Goal: Task Accomplishment & Management: Use online tool/utility

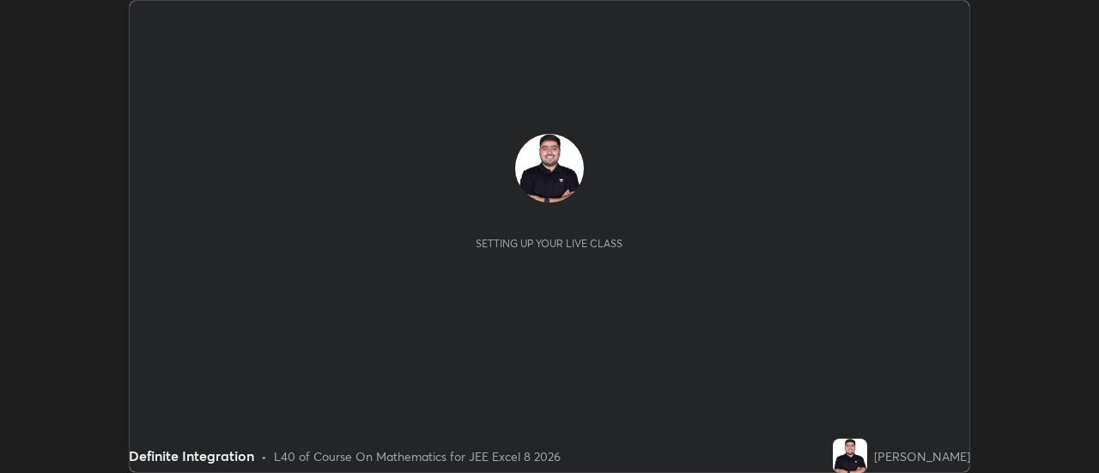
scroll to position [473, 1099]
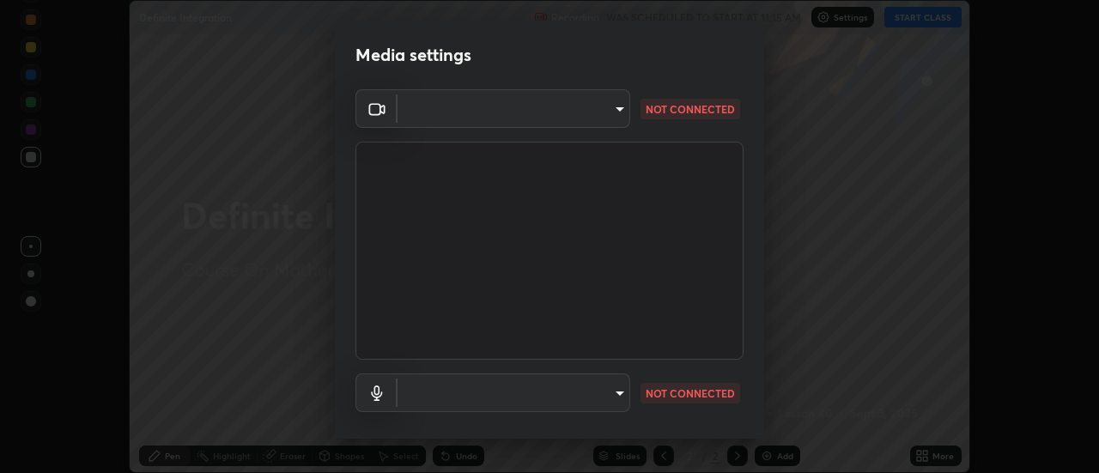
type input "e7d5955d90515cbb0776bb2fdd02f0645c9606ec3d916d9b99e486e94e2df493"
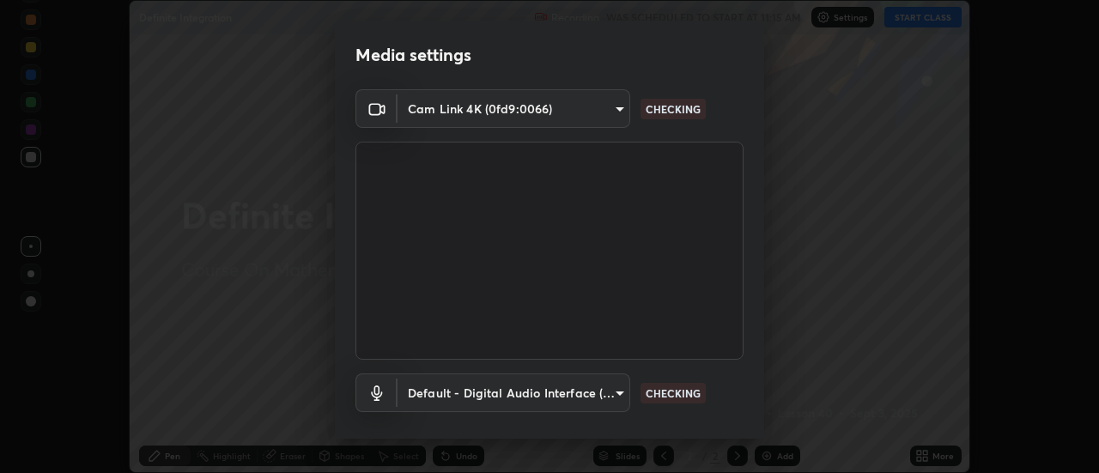
click at [472, 400] on body "Erase all Definite Integration Recording WAS SCHEDULED TO START AT 11:15 AM Set…" at bounding box center [549, 236] width 1099 height 473
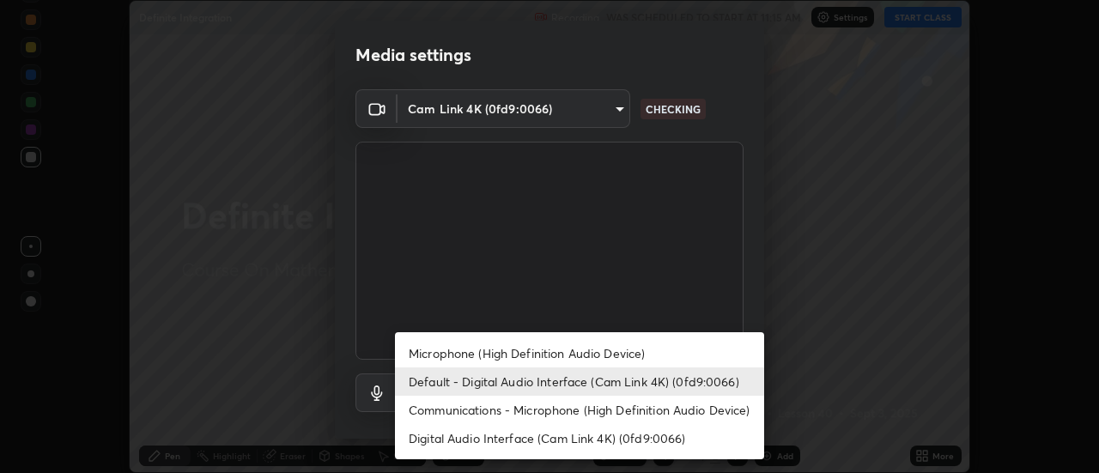
click at [457, 356] on li "Microphone (High Definition Audio Device)" at bounding box center [579, 353] width 369 height 28
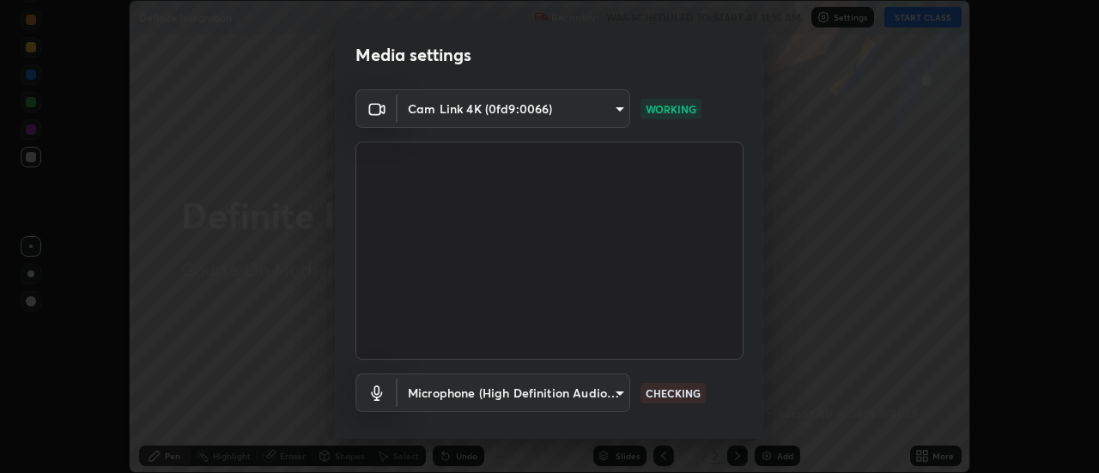
scroll to position [90, 0]
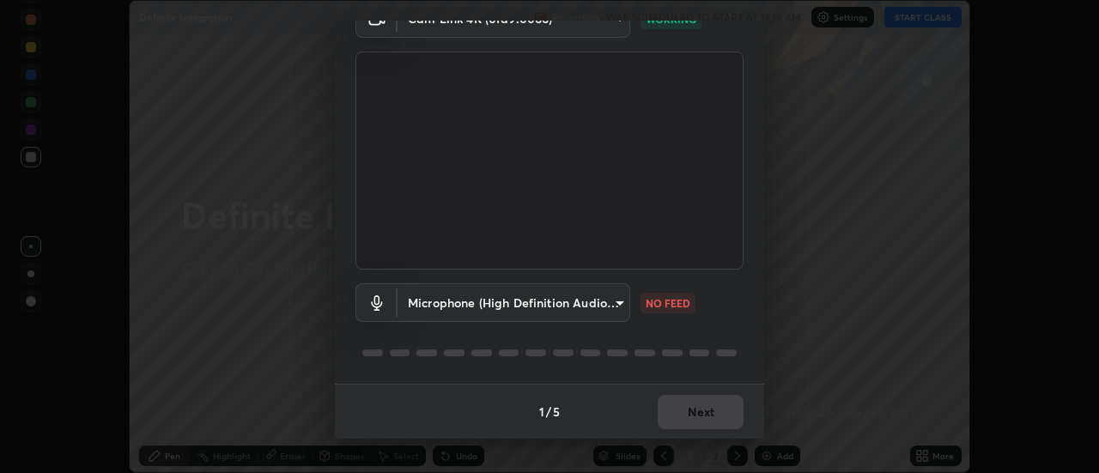
click at [501, 314] on body "Erase all Definite Integration Recording WAS SCHEDULED TO START AT 11:15 AM Set…" at bounding box center [549, 236] width 1099 height 473
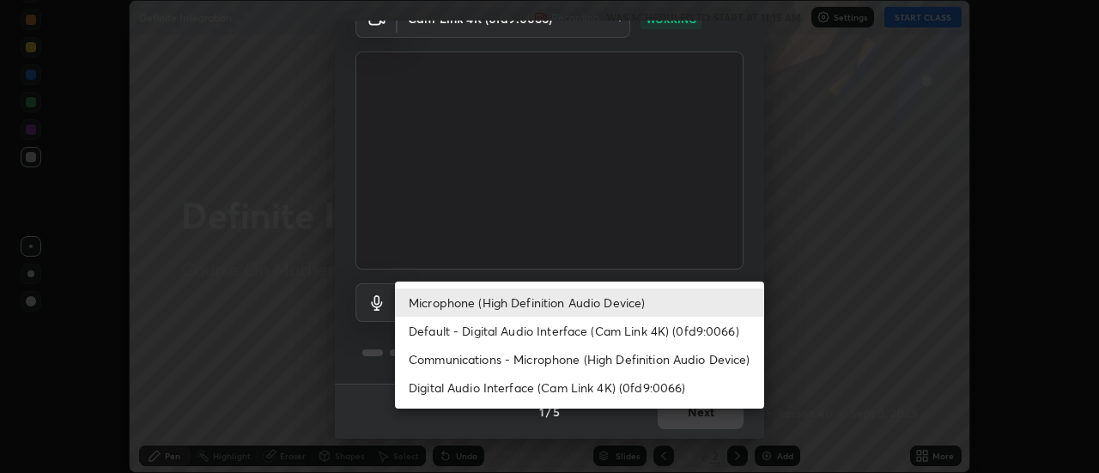
click at [461, 336] on li "Default - Digital Audio Interface (Cam Link 4K) (0fd9:0066)" at bounding box center [579, 331] width 369 height 28
type input "default"
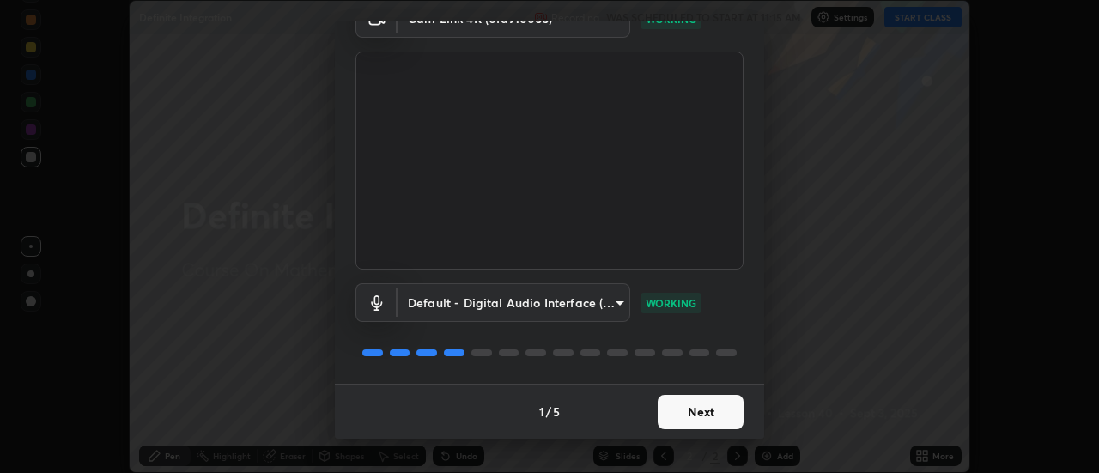
click at [695, 414] on button "Next" at bounding box center [700, 412] width 86 height 34
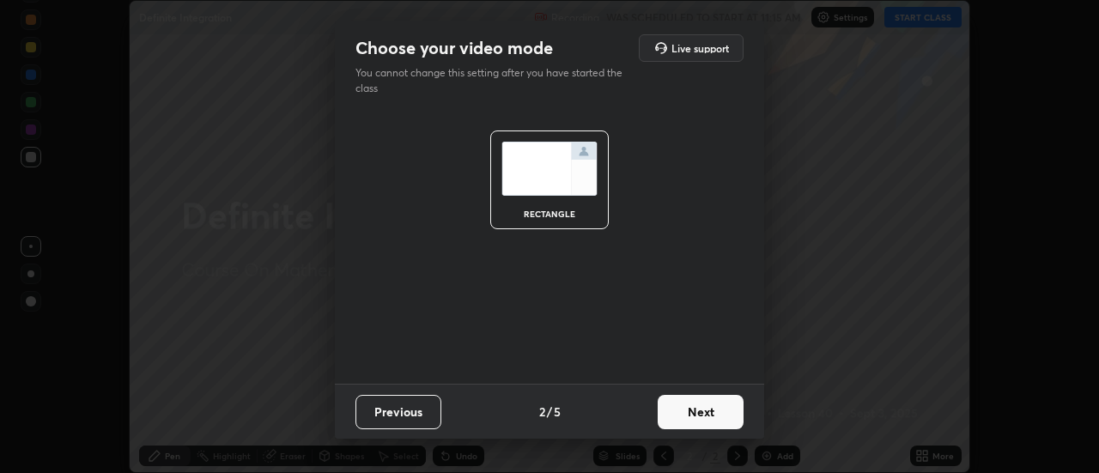
scroll to position [0, 0]
click at [718, 417] on button "Next" at bounding box center [700, 412] width 86 height 34
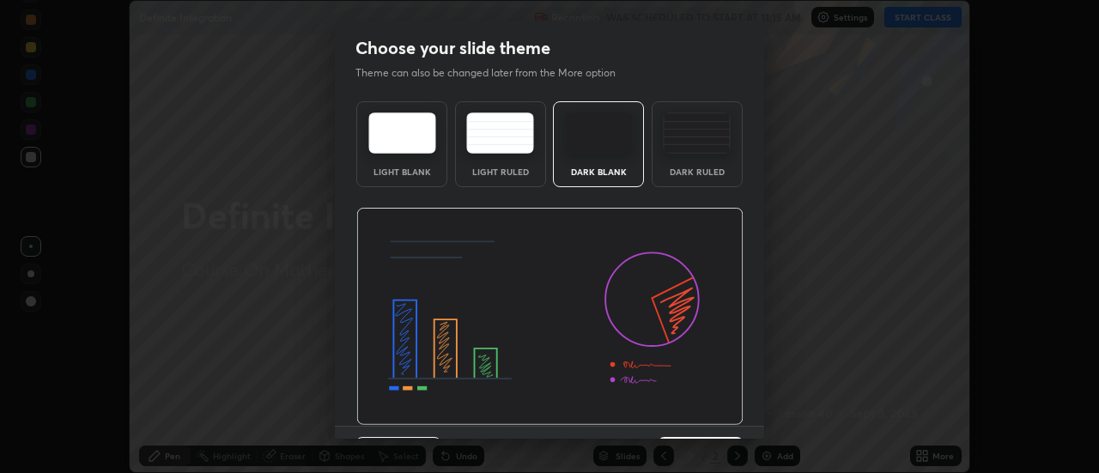
scroll to position [42, 0]
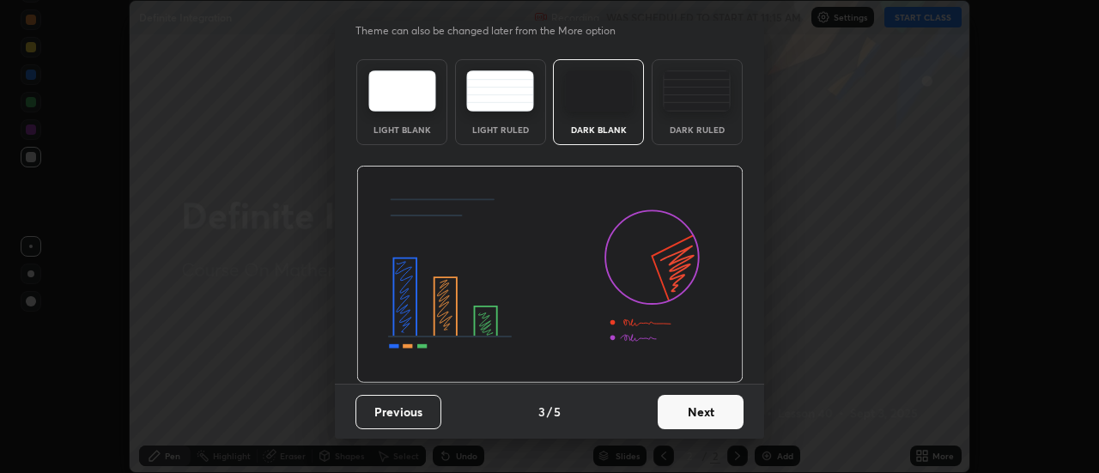
click at [698, 421] on button "Next" at bounding box center [700, 412] width 86 height 34
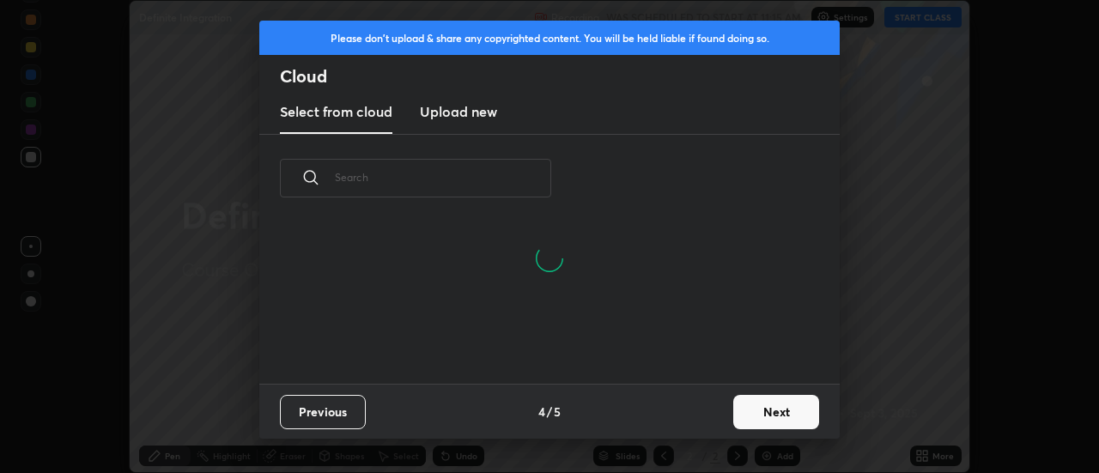
click at [752, 409] on button "Next" at bounding box center [776, 412] width 86 height 34
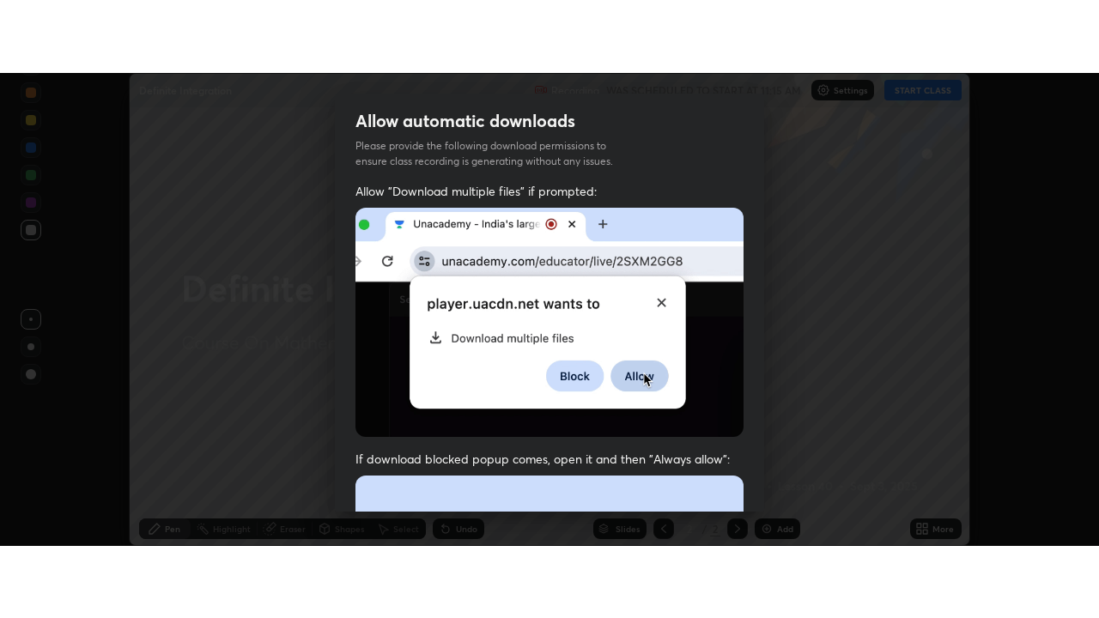
scroll to position [440, 0]
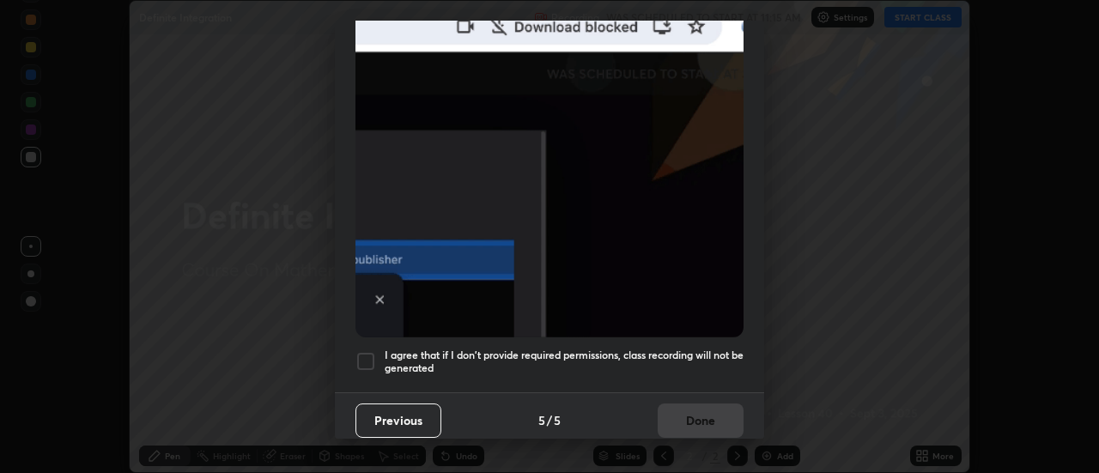
click at [367, 351] on div at bounding box center [365, 361] width 21 height 21
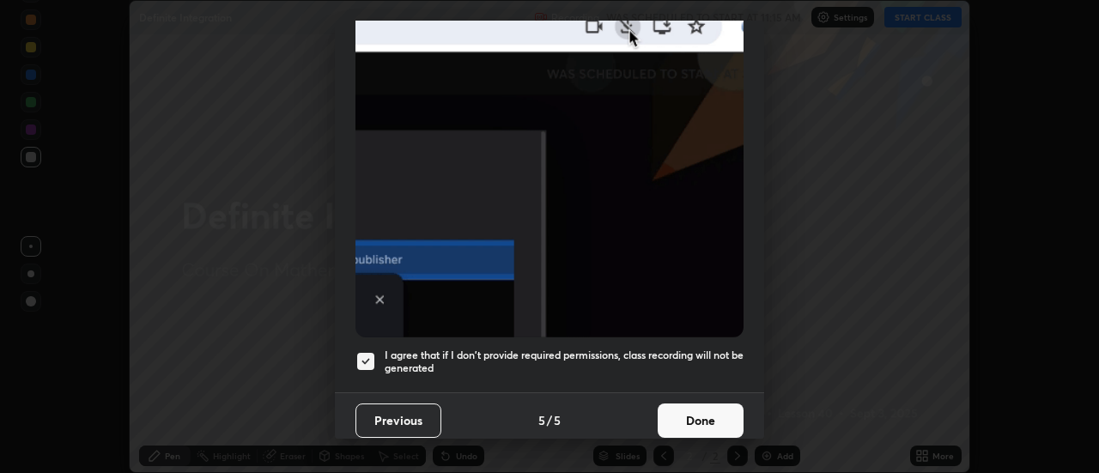
click at [682, 412] on button "Done" at bounding box center [700, 420] width 86 height 34
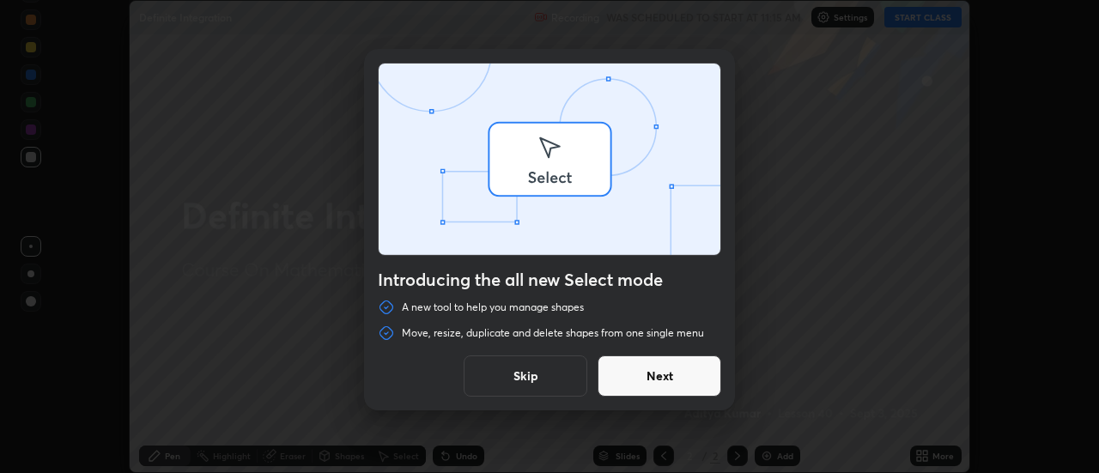
click at [923, 20] on div "Introducing the all new Select mode A new tool to help you manage shapes Move, …" at bounding box center [549, 236] width 1099 height 473
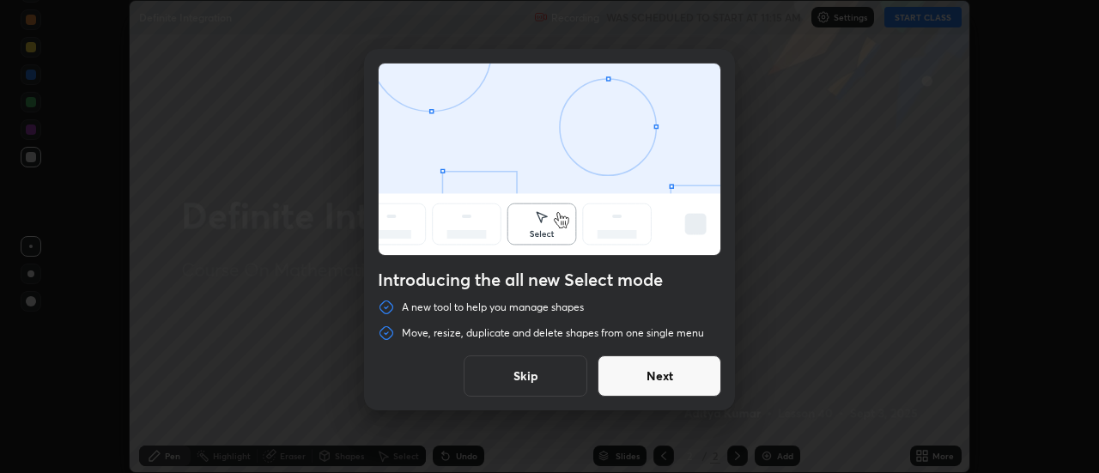
click at [681, 379] on button "Next" at bounding box center [659, 375] width 124 height 41
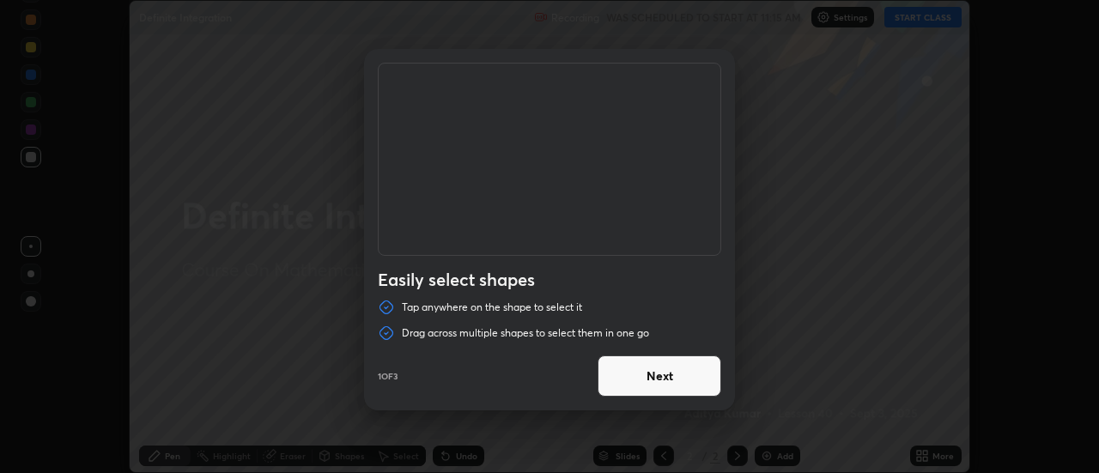
click at [680, 385] on button "Next" at bounding box center [659, 375] width 124 height 41
click at [678, 377] on button "Next" at bounding box center [659, 375] width 124 height 41
click at [674, 379] on button "Done" at bounding box center [659, 375] width 124 height 41
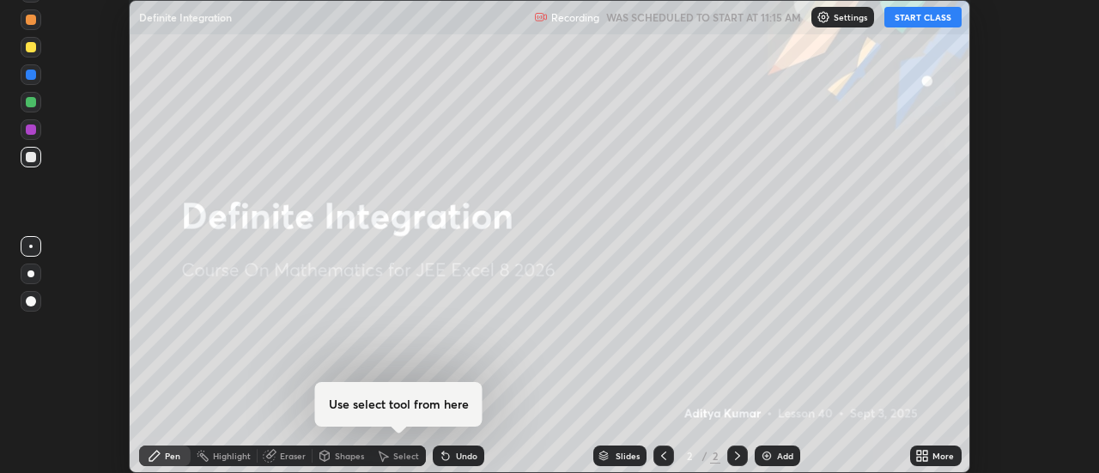
click at [914, 20] on button "START CLASS" at bounding box center [922, 17] width 77 height 21
click at [925, 458] on icon at bounding box center [926, 459] width 4 height 4
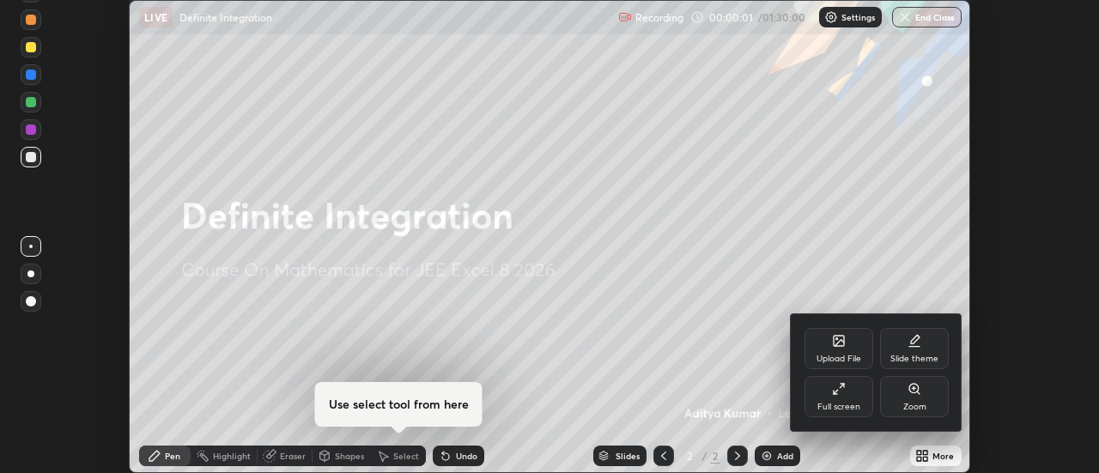
click at [846, 403] on div "Full screen" at bounding box center [838, 407] width 43 height 9
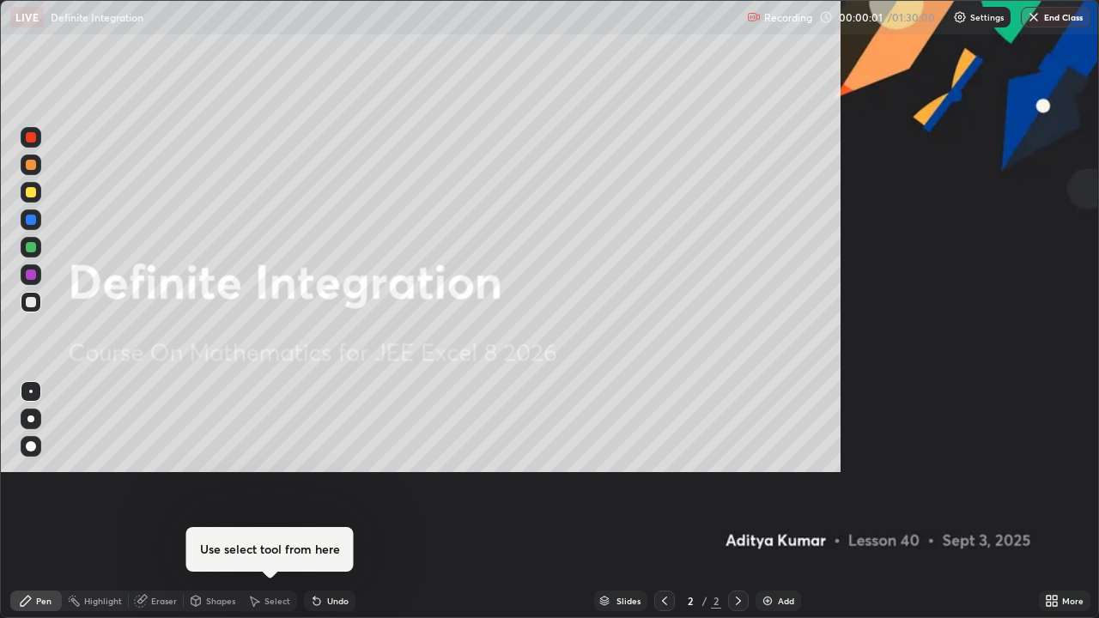
scroll to position [618, 1099]
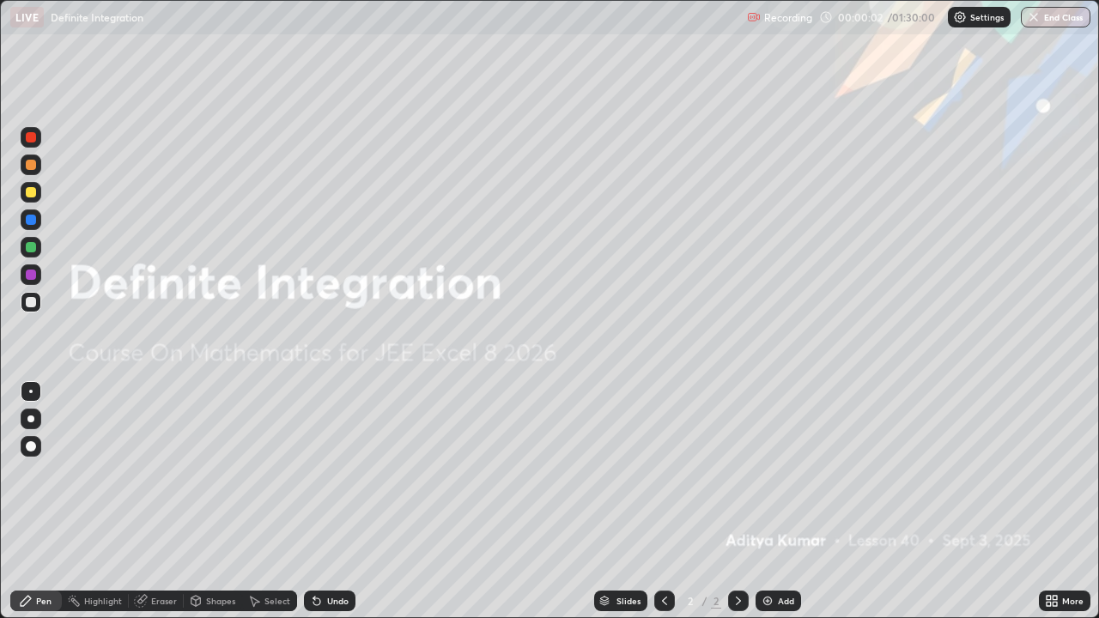
click at [760, 472] on img at bounding box center [767, 601] width 14 height 14
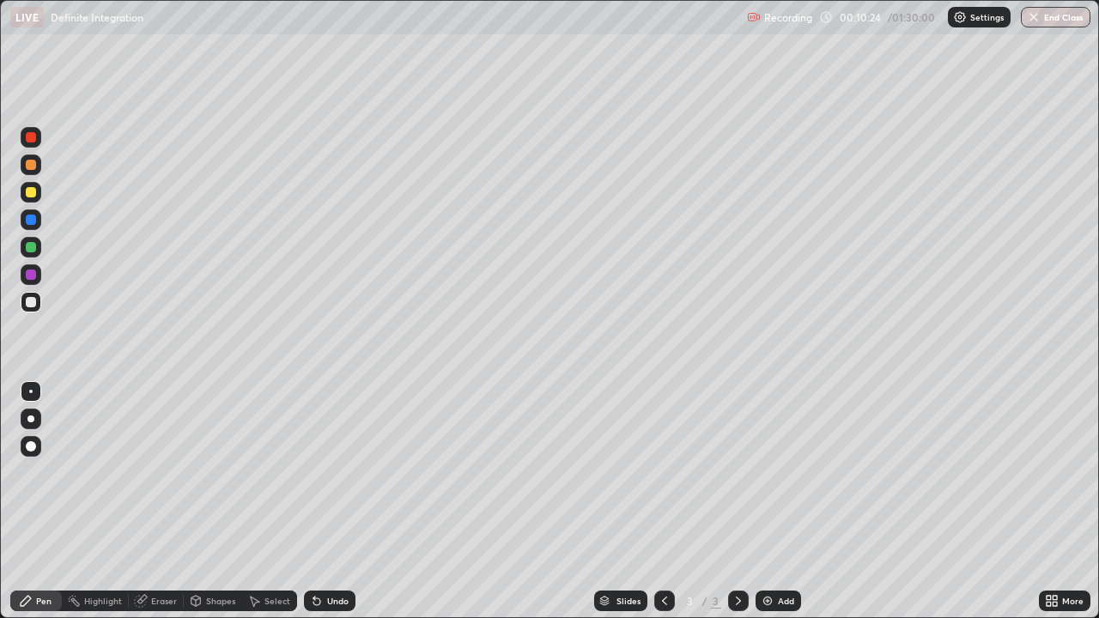
click at [36, 282] on div at bounding box center [31, 274] width 21 height 21
click at [773, 472] on div "Add" at bounding box center [777, 600] width 45 height 21
click at [768, 472] on img at bounding box center [767, 601] width 14 height 14
click at [32, 198] on div at bounding box center [31, 192] width 21 height 21
click at [33, 277] on div at bounding box center [31, 274] width 10 height 10
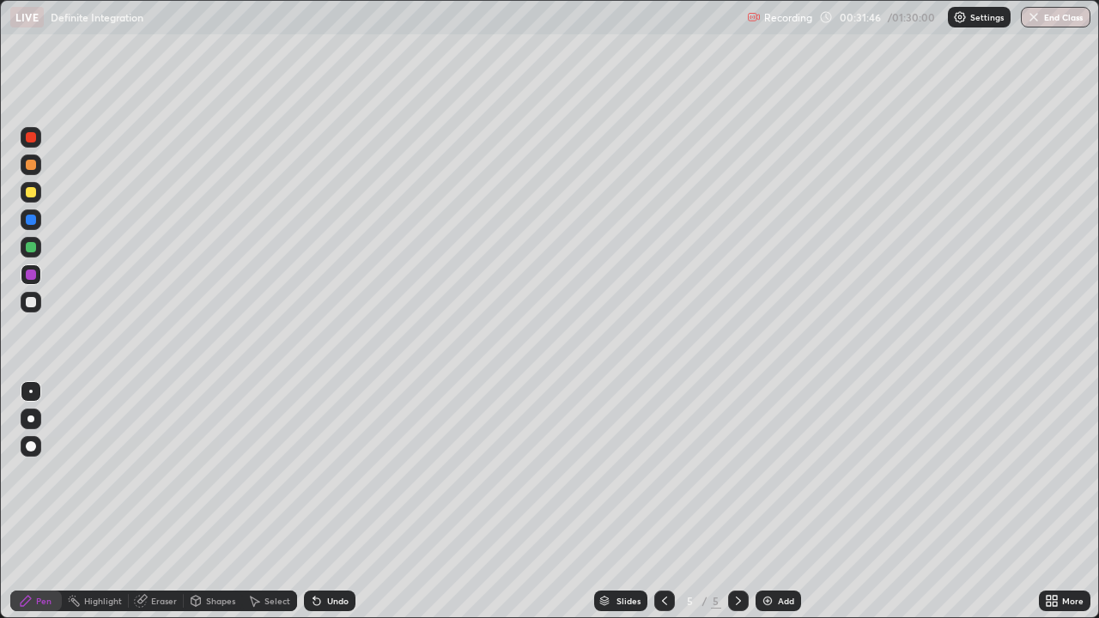
click at [29, 172] on div at bounding box center [31, 164] width 21 height 21
click at [27, 251] on div at bounding box center [31, 247] width 10 height 10
click at [28, 134] on div at bounding box center [31, 137] width 10 height 10
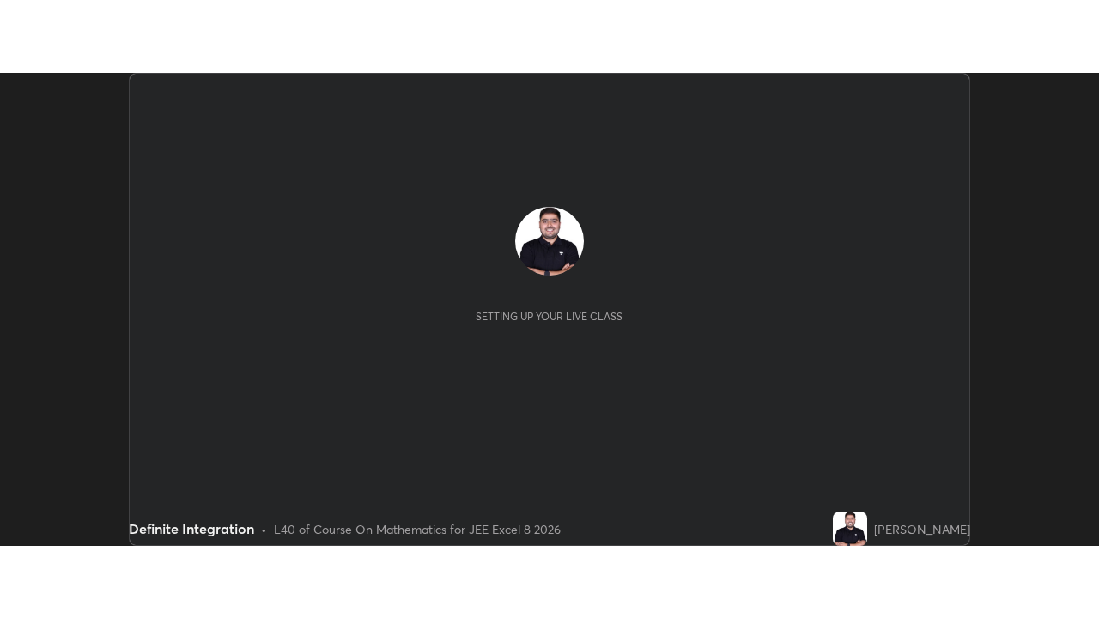
scroll to position [473, 1098]
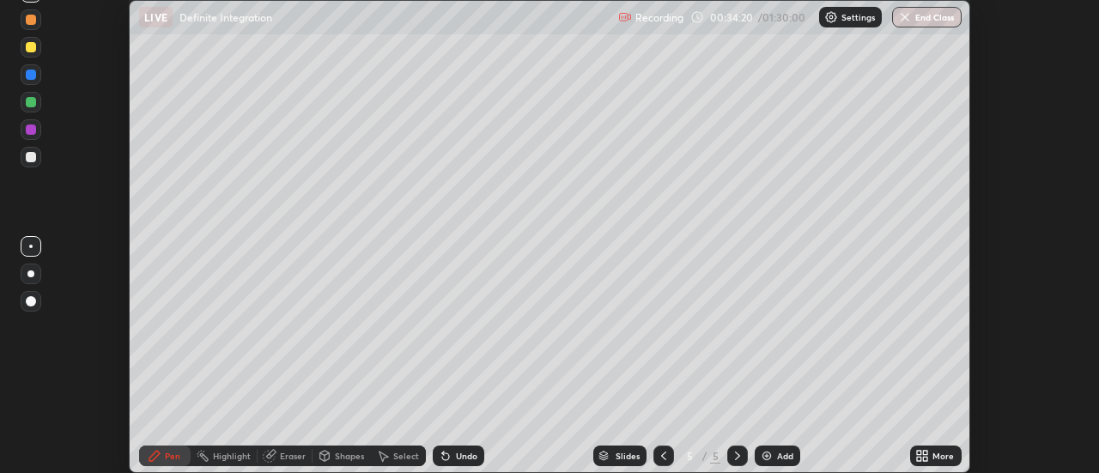
click at [923, 455] on icon at bounding box center [922, 456] width 14 height 14
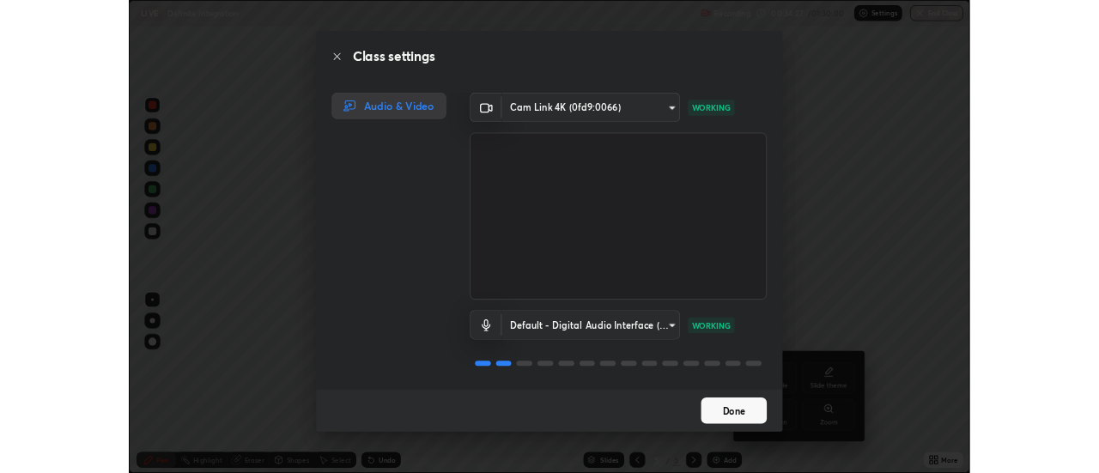
scroll to position [2, 0]
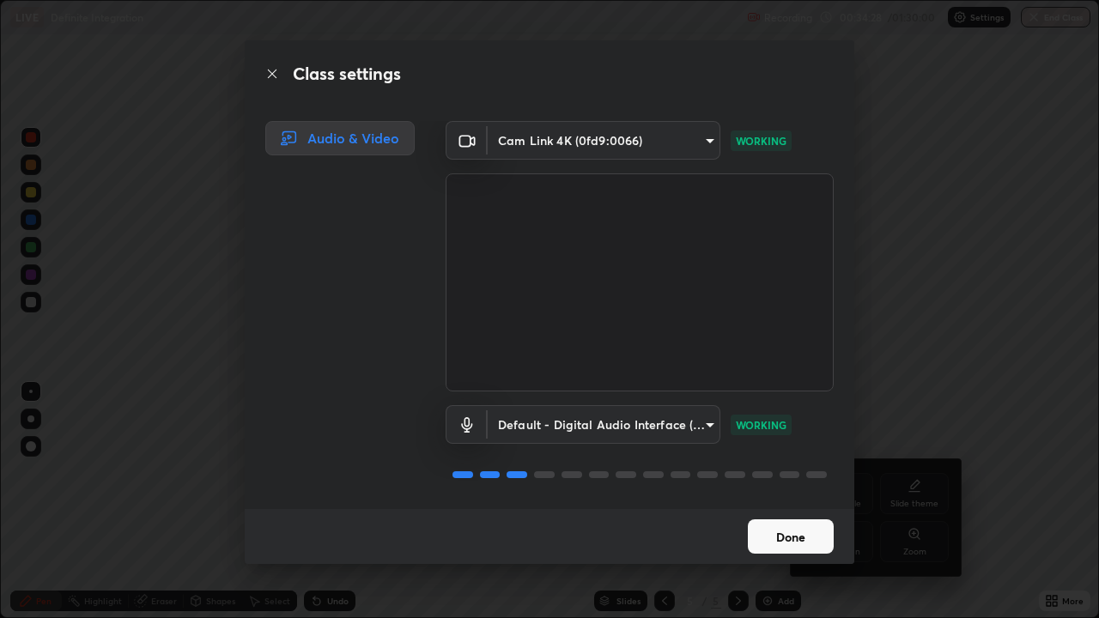
click at [827, 472] on button "Done" at bounding box center [791, 536] width 86 height 34
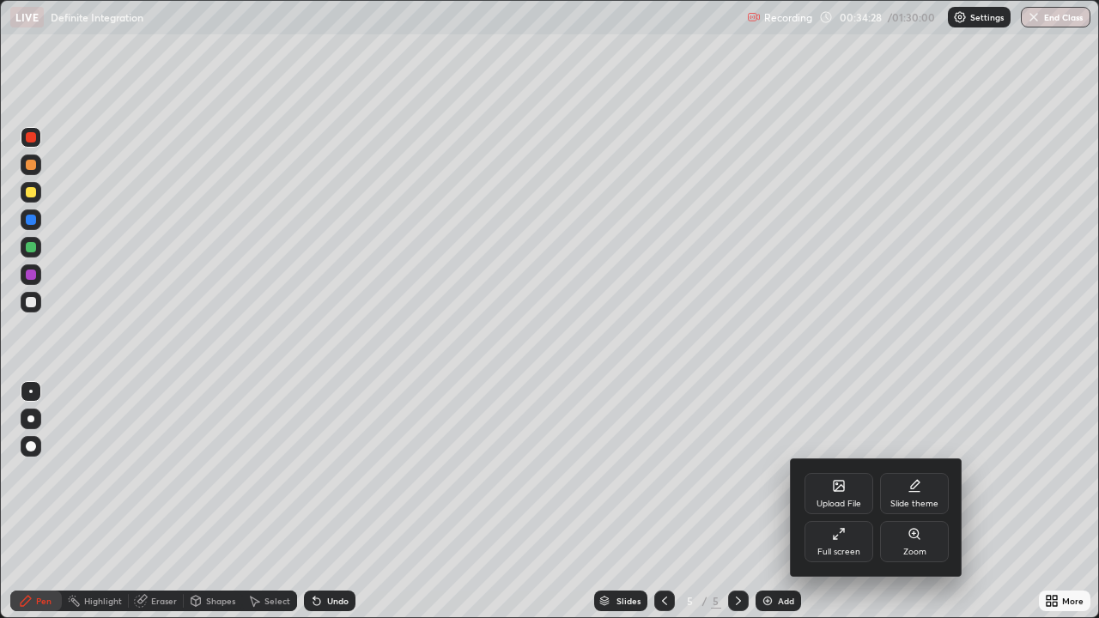
click at [823, 472] on div "Full screen" at bounding box center [838, 541] width 69 height 41
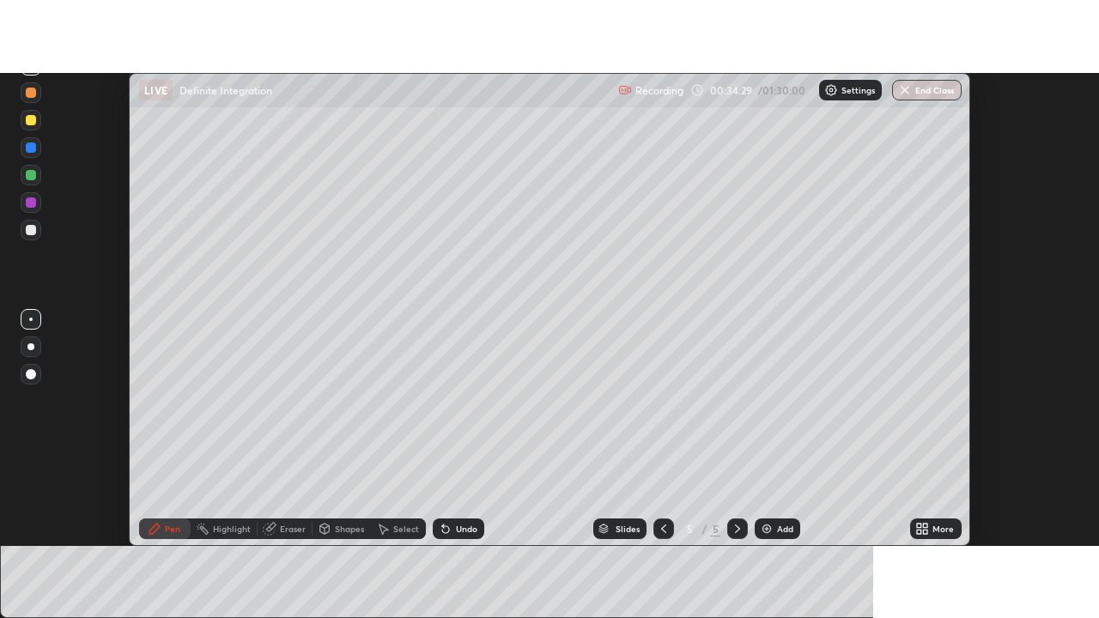
scroll to position [85355, 84729]
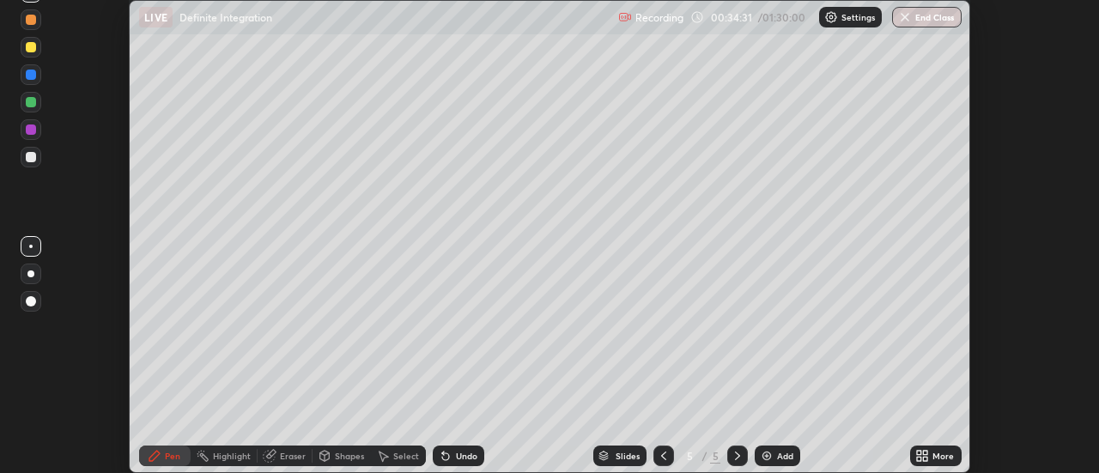
click at [925, 451] on icon at bounding box center [926, 453] width 4 height 4
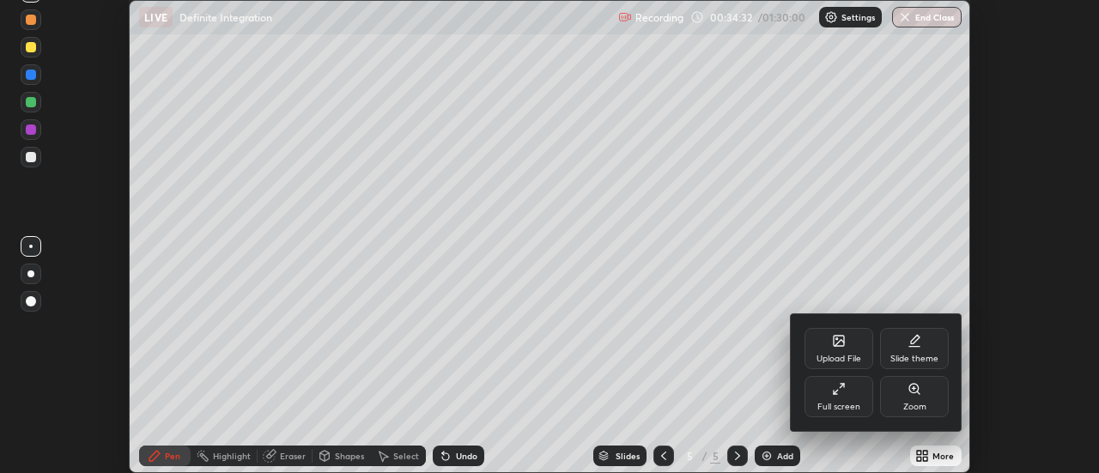
click at [862, 391] on div "Full screen" at bounding box center [838, 396] width 69 height 41
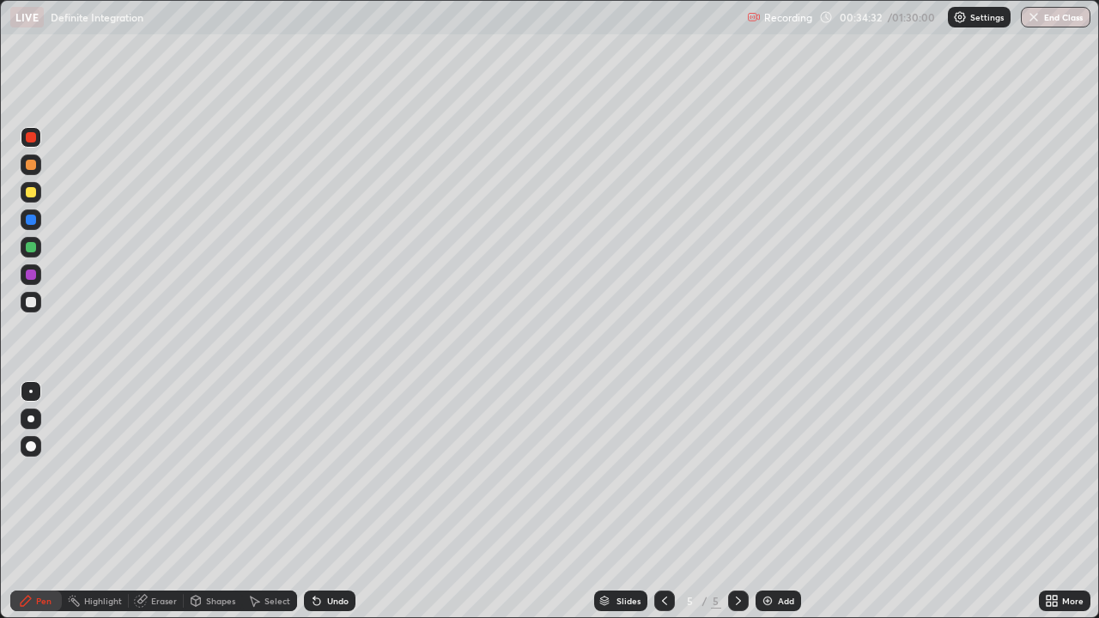
scroll to position [618, 1099]
click at [766, 472] on img at bounding box center [767, 601] width 14 height 14
click at [779, 472] on div "Add" at bounding box center [786, 601] width 16 height 9
click at [31, 166] on div at bounding box center [31, 165] width 10 height 10
click at [31, 221] on div at bounding box center [31, 220] width 10 height 10
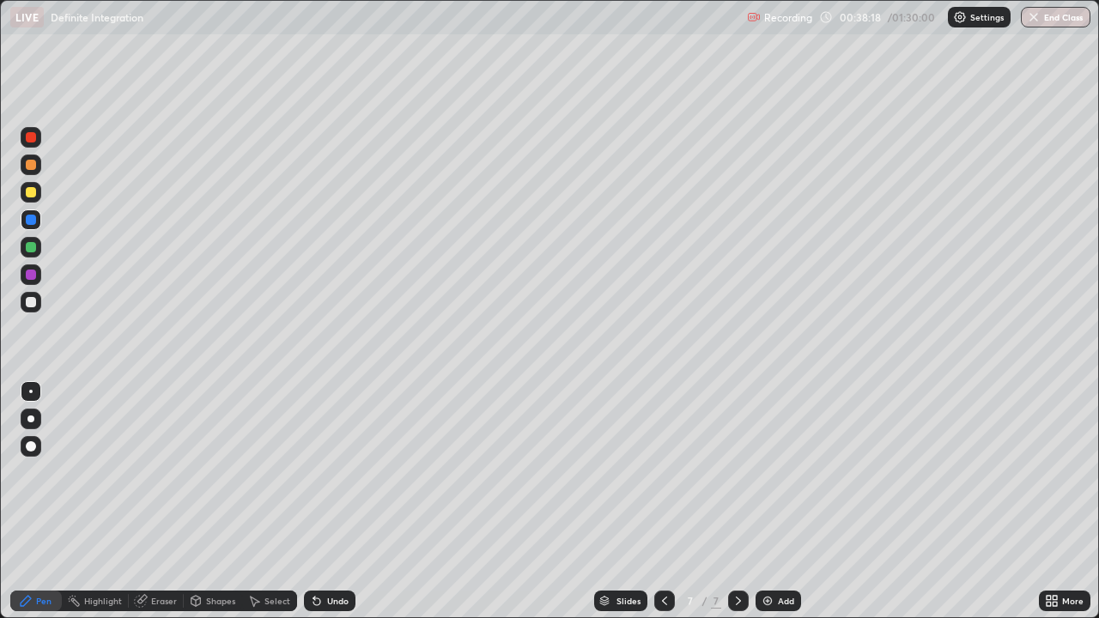
click at [27, 167] on div at bounding box center [31, 165] width 10 height 10
click at [38, 158] on div at bounding box center [31, 164] width 21 height 21
click at [37, 142] on div at bounding box center [31, 137] width 21 height 21
click at [32, 193] on div at bounding box center [31, 192] width 10 height 10
click at [33, 140] on div at bounding box center [31, 137] width 10 height 10
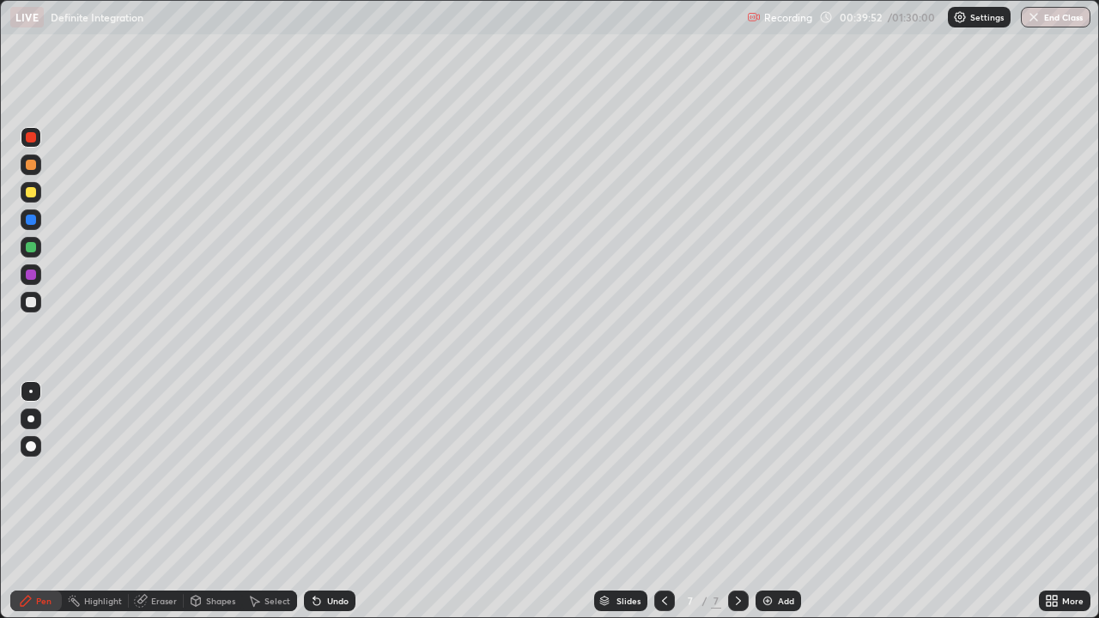
click at [313, 472] on icon at bounding box center [314, 598] width 2 height 2
click at [771, 472] on img at bounding box center [767, 601] width 14 height 14
click at [328, 472] on div "Undo" at bounding box center [337, 601] width 21 height 9
click at [37, 275] on div at bounding box center [31, 274] width 21 height 21
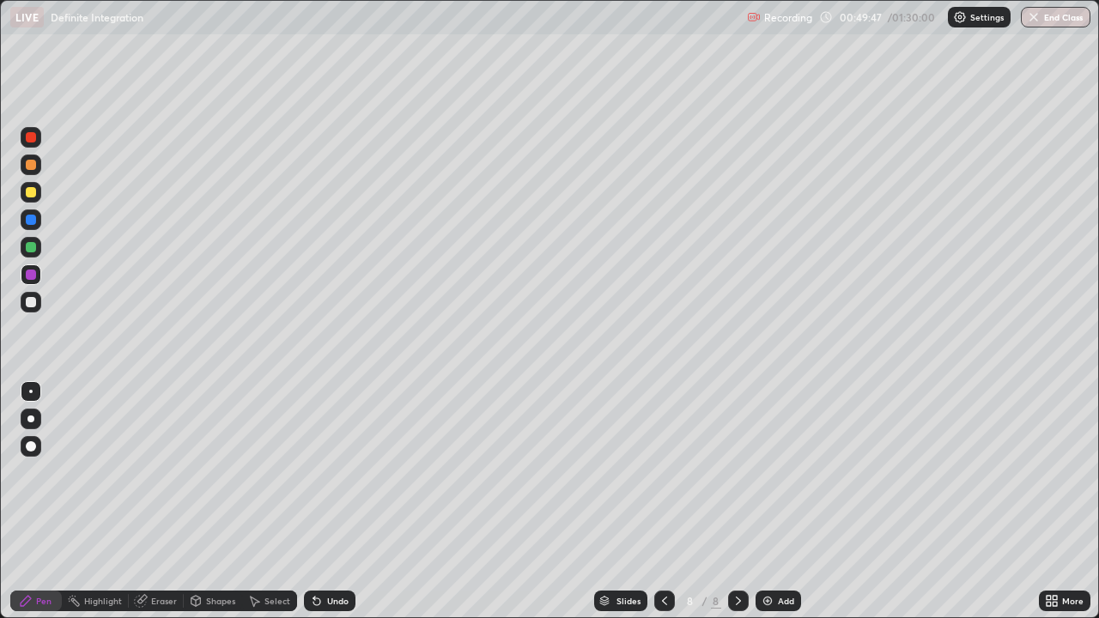
click at [32, 251] on div at bounding box center [31, 247] width 10 height 10
click at [765, 472] on img at bounding box center [767, 601] width 14 height 14
click at [33, 141] on div at bounding box center [31, 137] width 10 height 10
click at [39, 200] on div at bounding box center [31, 192] width 21 height 21
click at [314, 472] on icon at bounding box center [316, 601] width 7 height 7
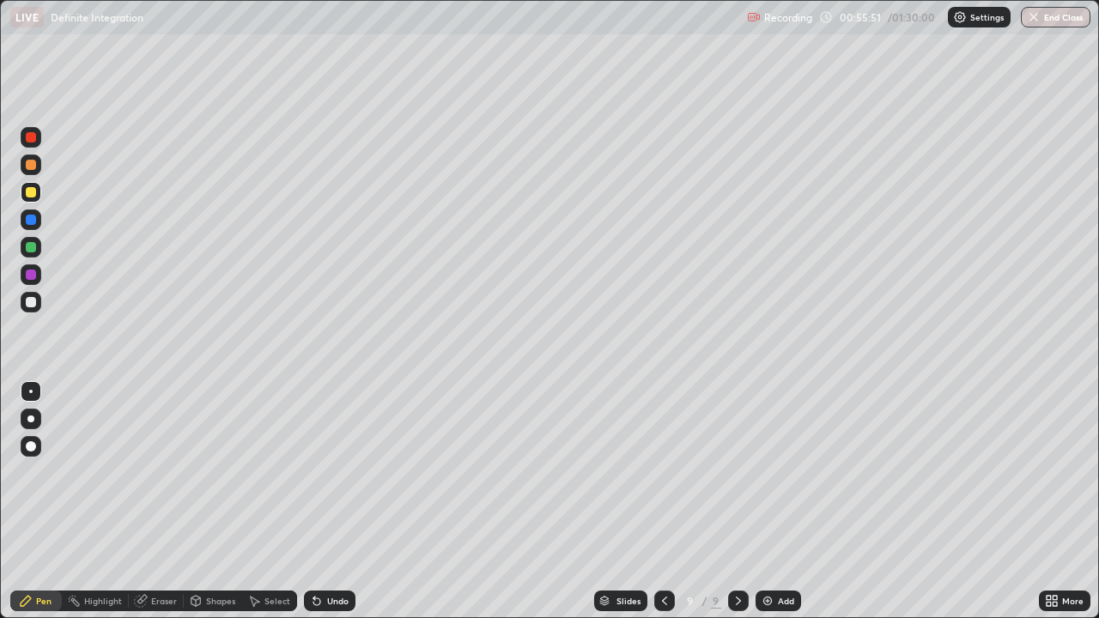
click at [306, 472] on div "Undo" at bounding box center [329, 600] width 51 height 21
click at [773, 472] on div "Add" at bounding box center [777, 600] width 45 height 21
click at [31, 138] on div at bounding box center [31, 137] width 10 height 10
click at [32, 221] on div at bounding box center [31, 220] width 10 height 10
click at [32, 192] on div at bounding box center [31, 192] width 10 height 10
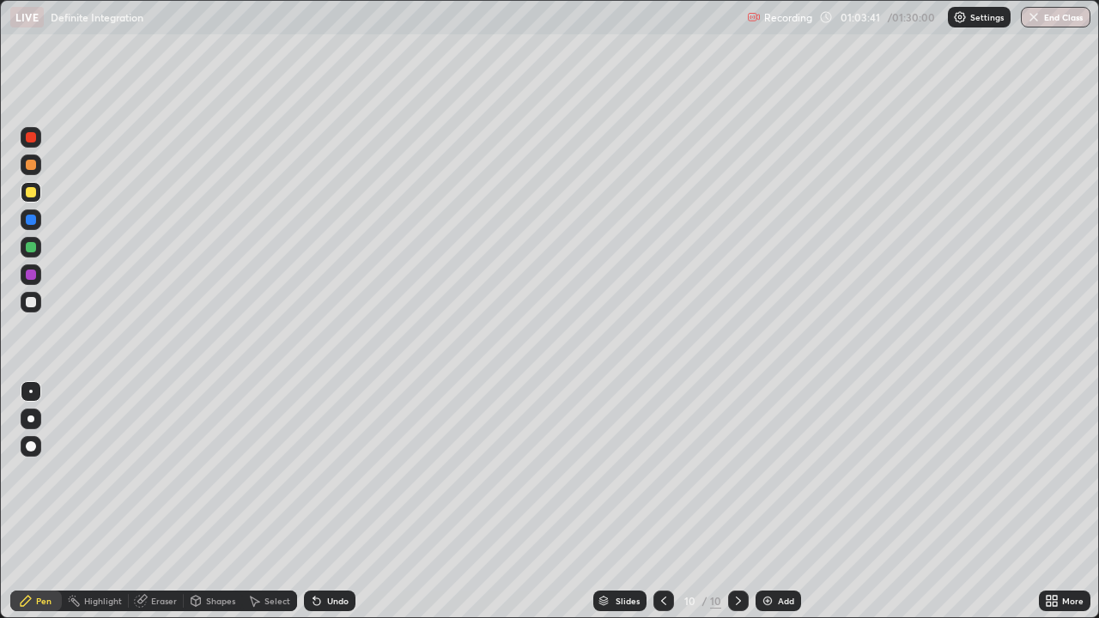
click at [30, 135] on div at bounding box center [31, 137] width 10 height 10
click at [30, 188] on div at bounding box center [31, 192] width 10 height 10
click at [772, 472] on div "Add" at bounding box center [777, 600] width 45 height 21
click at [33, 143] on div at bounding box center [31, 137] width 21 height 21
click at [35, 250] on div at bounding box center [31, 247] width 10 height 10
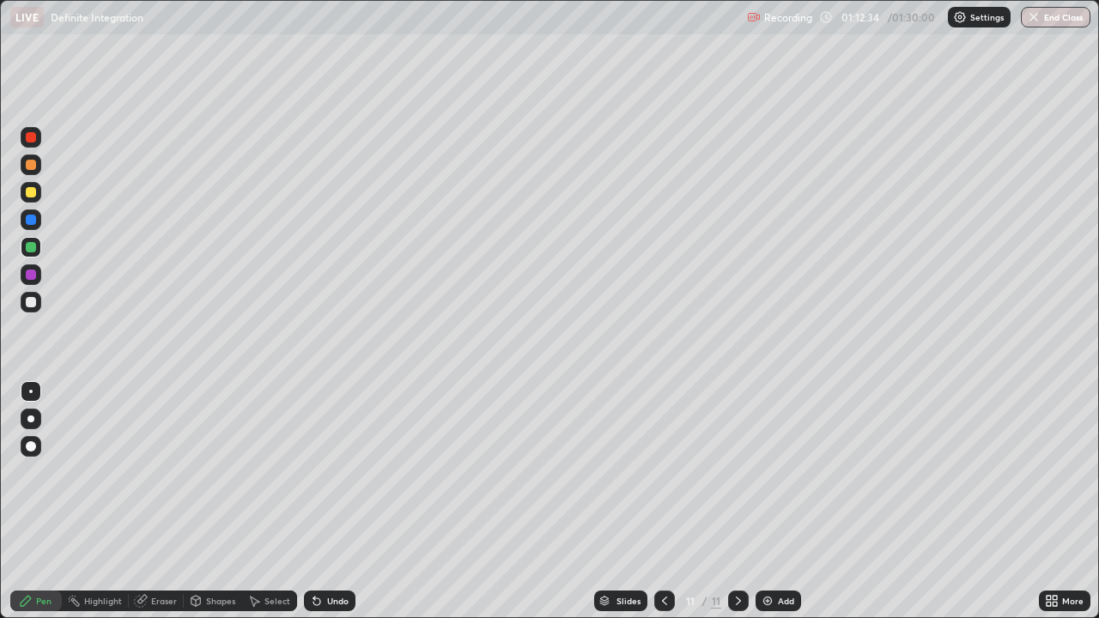
click at [27, 283] on div at bounding box center [31, 274] width 21 height 21
click at [31, 303] on div at bounding box center [31, 302] width 10 height 10
click at [39, 142] on div at bounding box center [31, 137] width 21 height 21
click at [327, 472] on div "Undo" at bounding box center [337, 601] width 21 height 9
click at [323, 472] on div "Undo" at bounding box center [329, 600] width 51 height 21
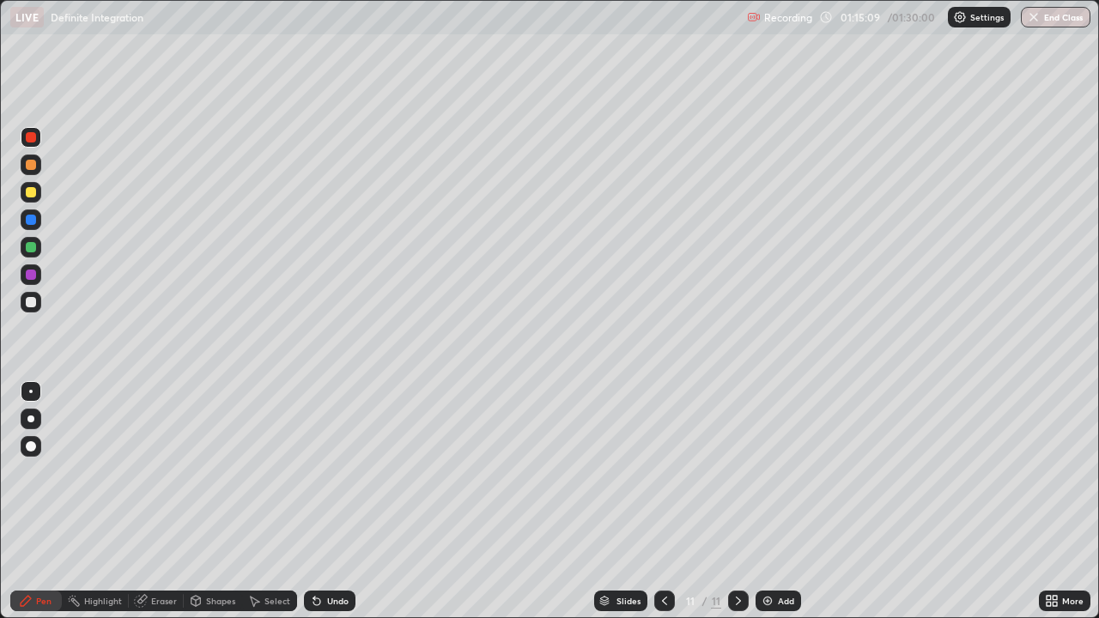
click at [327, 472] on div "Undo" at bounding box center [337, 601] width 21 height 9
click at [314, 472] on icon at bounding box center [316, 601] width 7 height 7
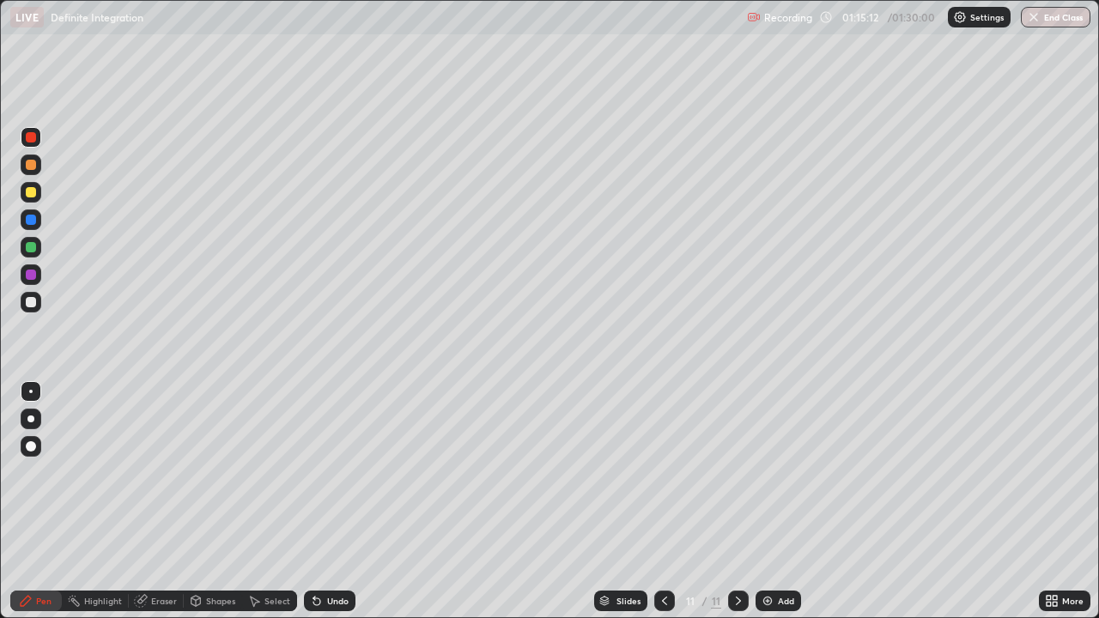
click at [314, 472] on icon at bounding box center [316, 601] width 7 height 7
click at [1060, 19] on button "End Class" at bounding box center [1055, 17] width 70 height 21
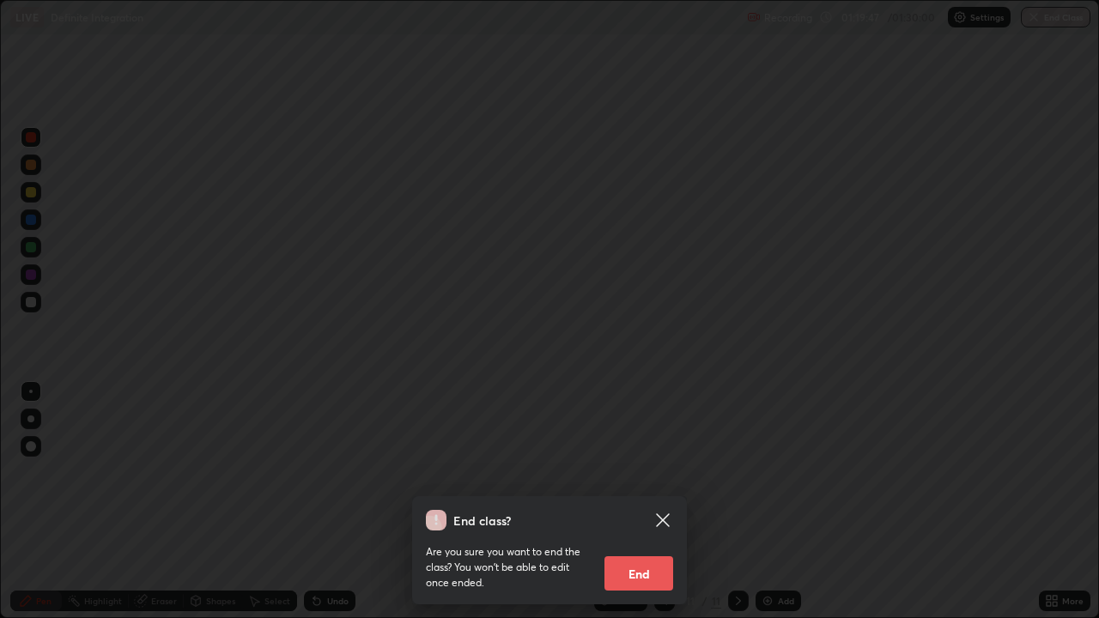
click at [651, 472] on button "End" at bounding box center [638, 573] width 69 height 34
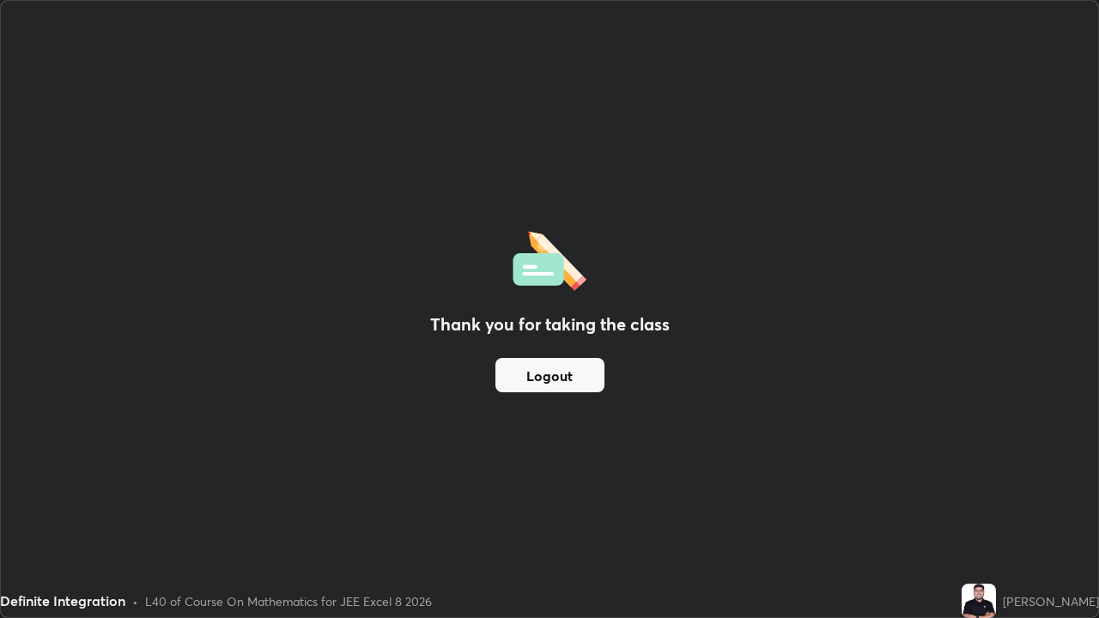
click at [577, 382] on button "Logout" at bounding box center [549, 375] width 109 height 34
click at [575, 368] on button "Logout" at bounding box center [549, 375] width 109 height 34
